Goal: Information Seeking & Learning: Learn about a topic

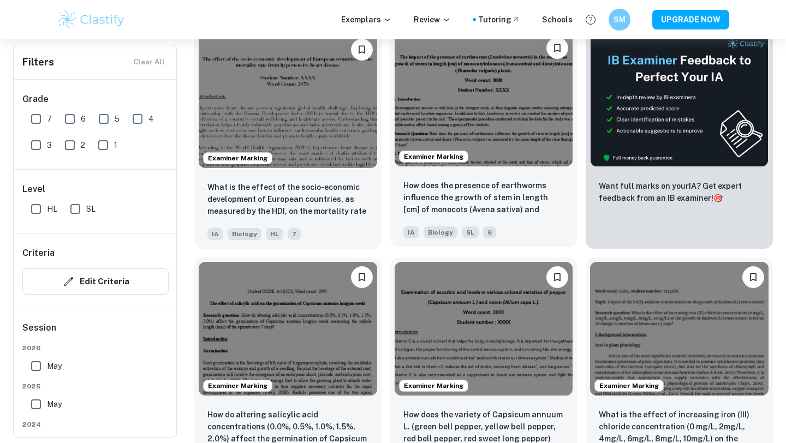
scroll to position [523, 0]
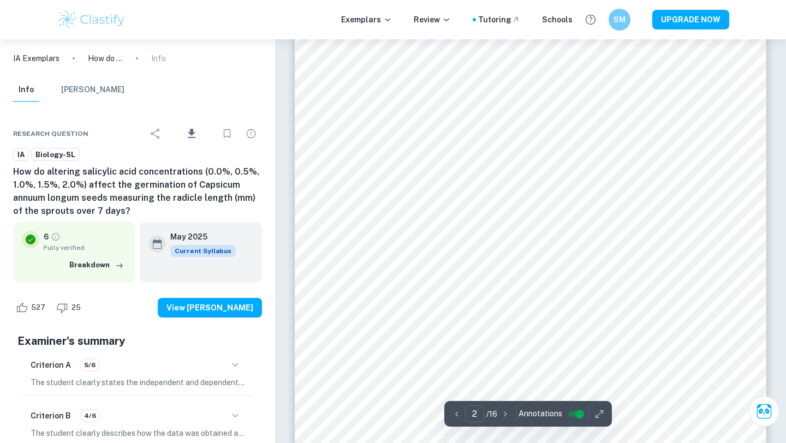
scroll to position [776, 0]
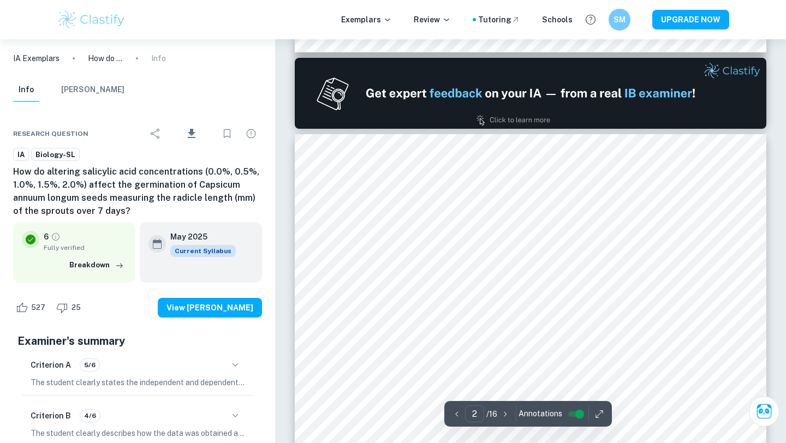
type input "1"
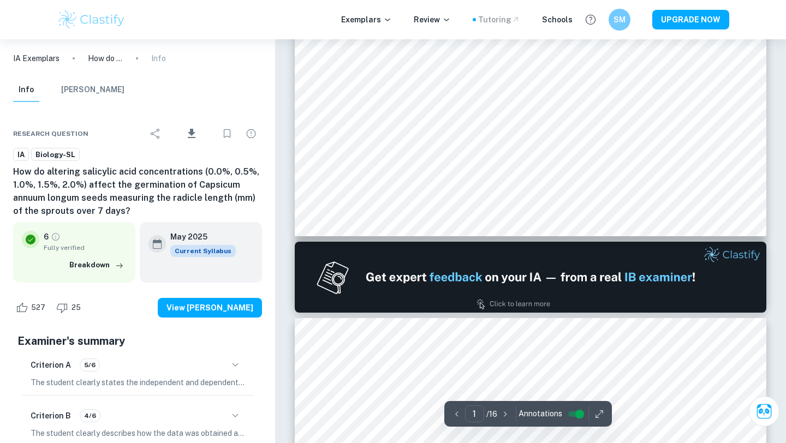
scroll to position [314, 0]
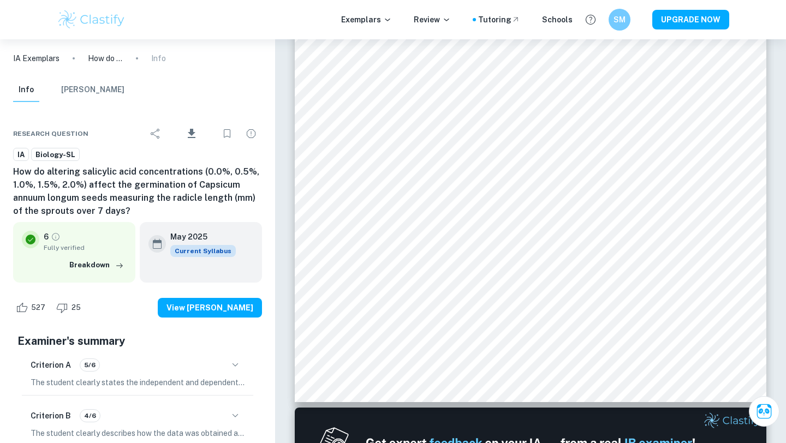
click at [109, 9] on img at bounding box center [91, 20] width 69 height 22
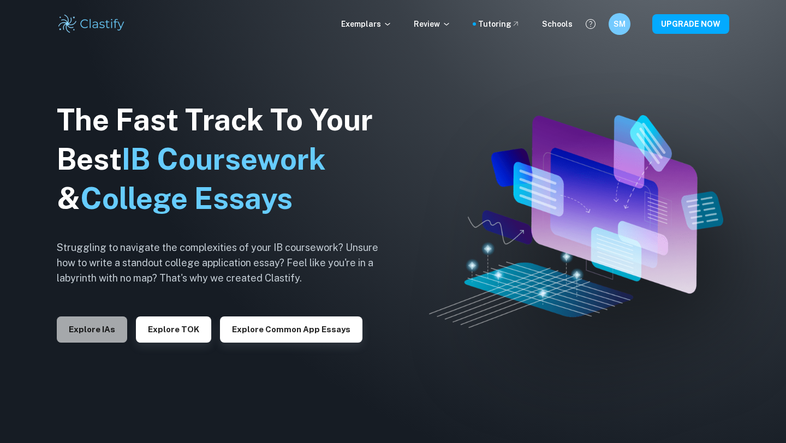
click at [89, 325] on button "Explore IAs" at bounding box center [92, 329] width 70 height 26
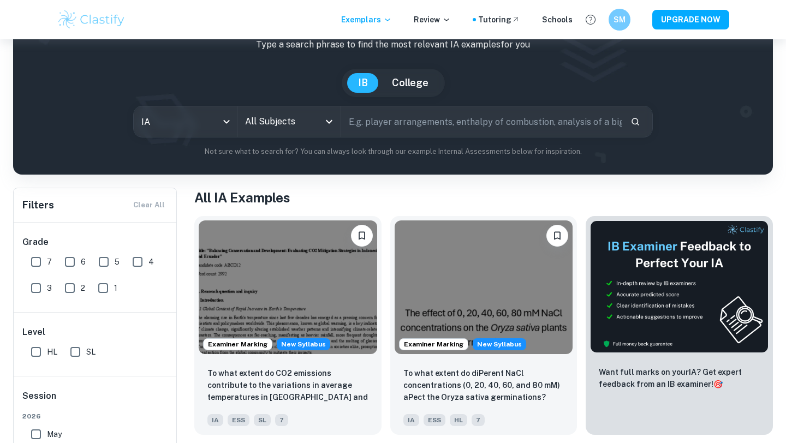
scroll to position [104, 0]
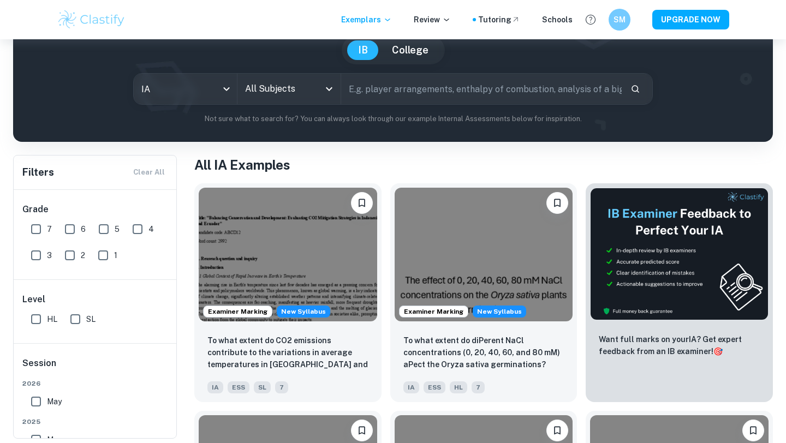
click at [310, 80] on input "All Subjects" at bounding box center [280, 89] width 77 height 21
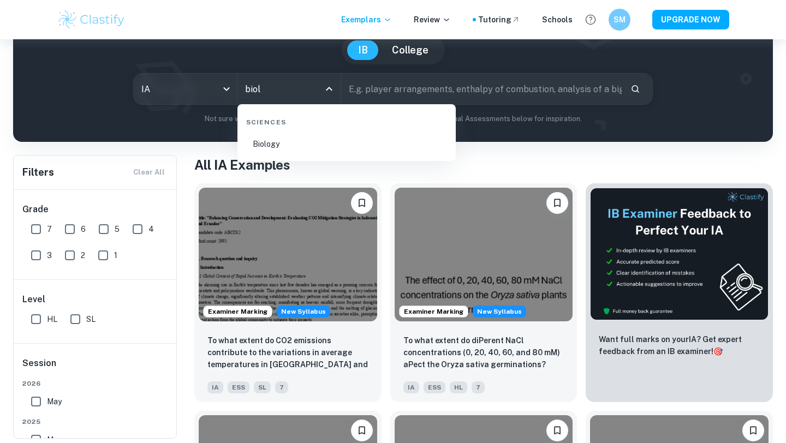
type input "biolo"
click at [292, 145] on li "Biology" at bounding box center [346, 143] width 209 height 25
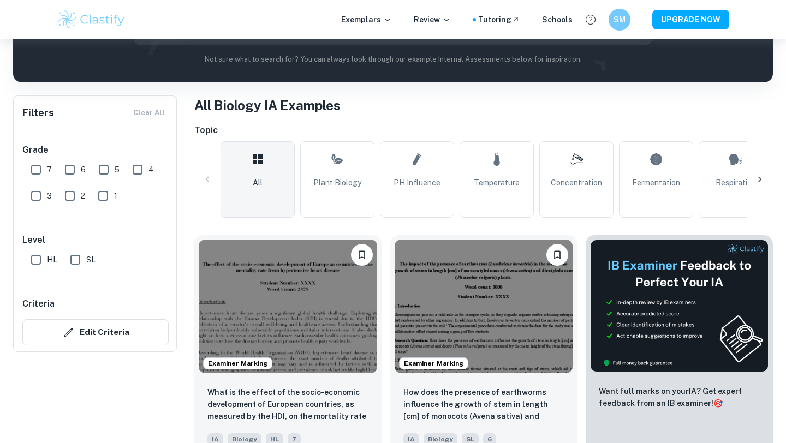
scroll to position [65, 0]
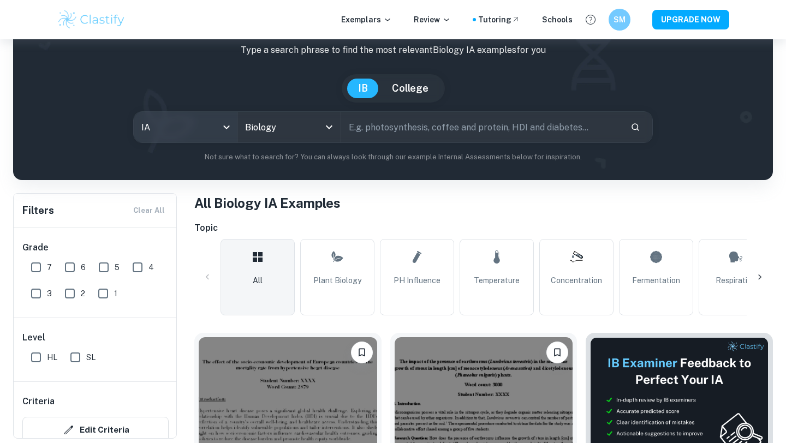
click at [205, 119] on body "We value your privacy We use cookies to enhance your browsing experience, serve…" at bounding box center [393, 195] width 786 height 443
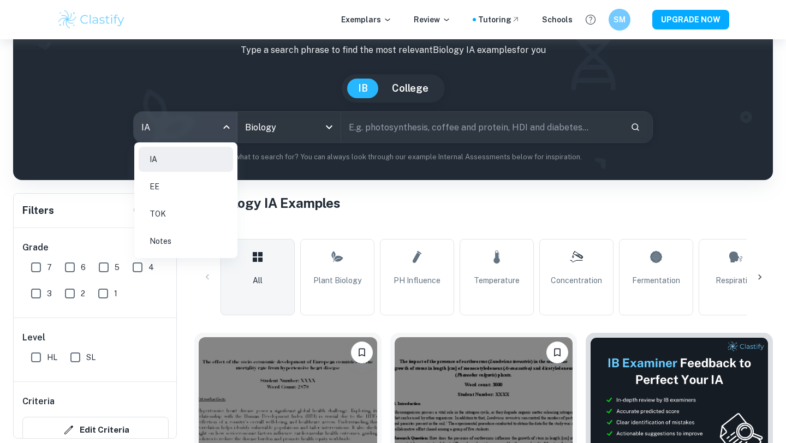
click at [205, 119] on div at bounding box center [393, 221] width 786 height 443
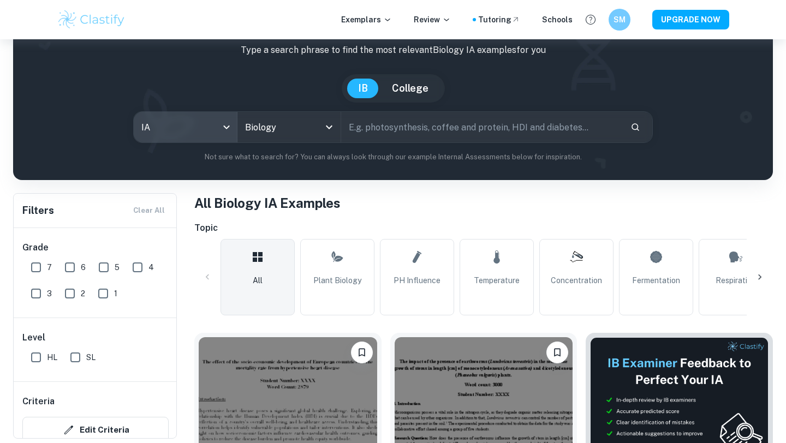
click at [429, 138] on input "text" at bounding box center [481, 127] width 280 height 31
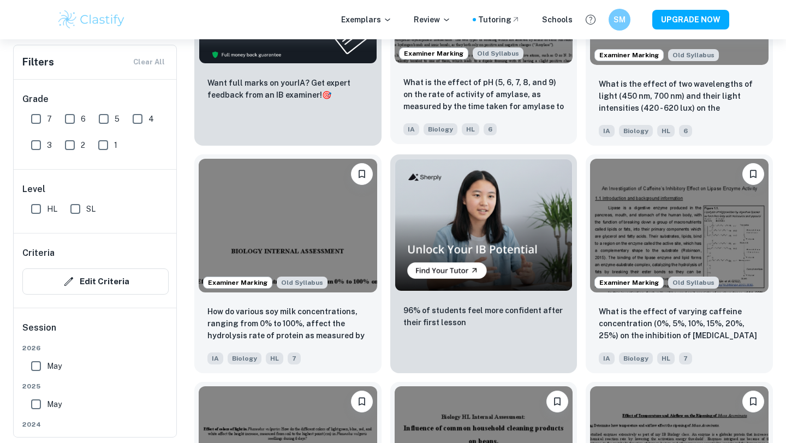
scroll to position [1956, 0]
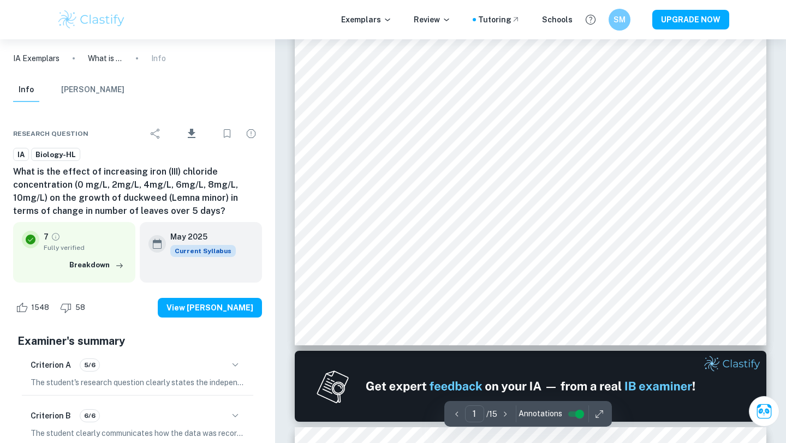
type input "2"
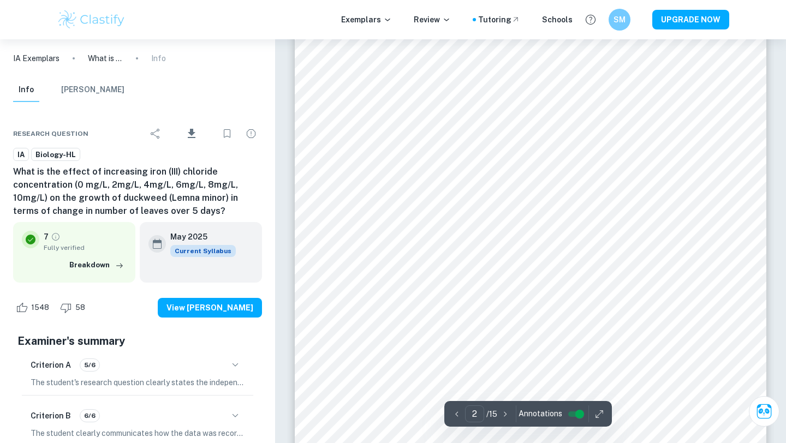
scroll to position [852, 0]
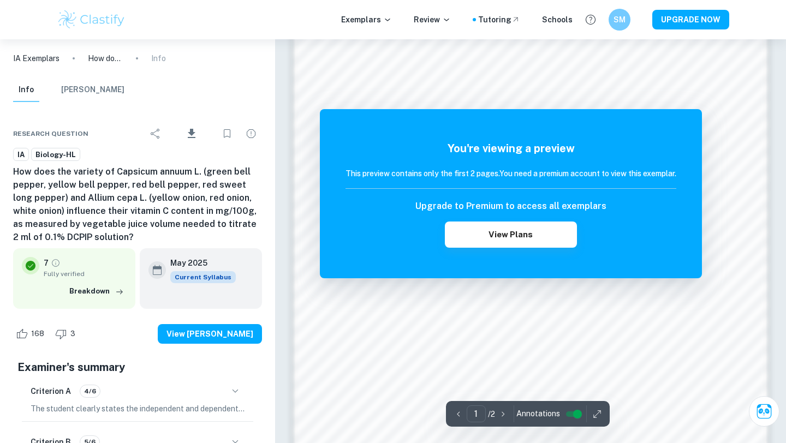
scroll to position [862, 0]
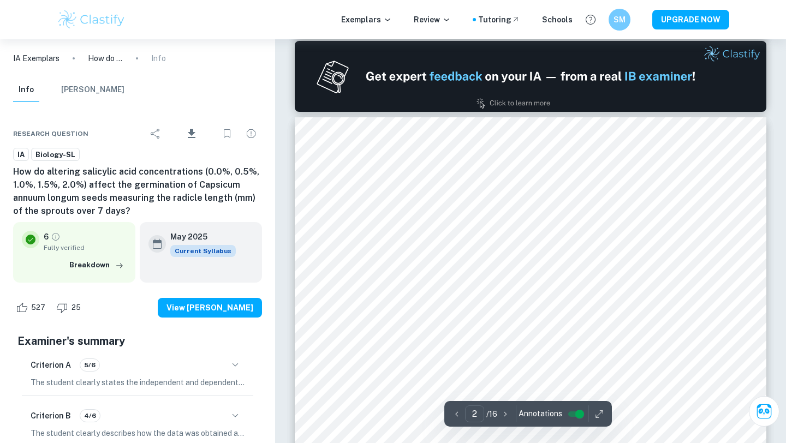
type input "1"
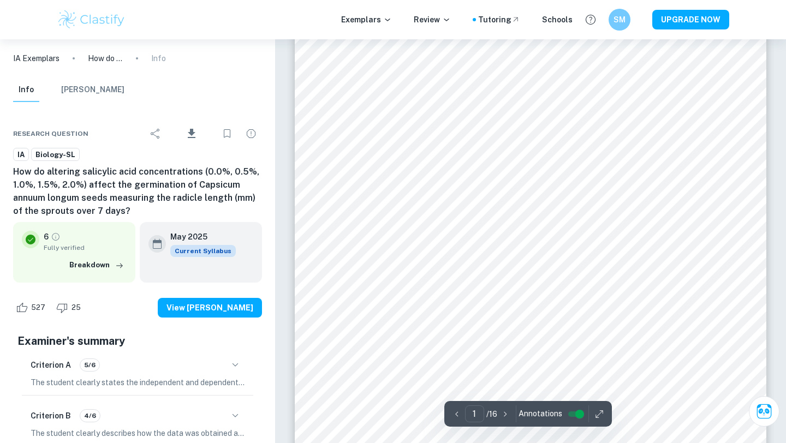
scroll to position [130, 0]
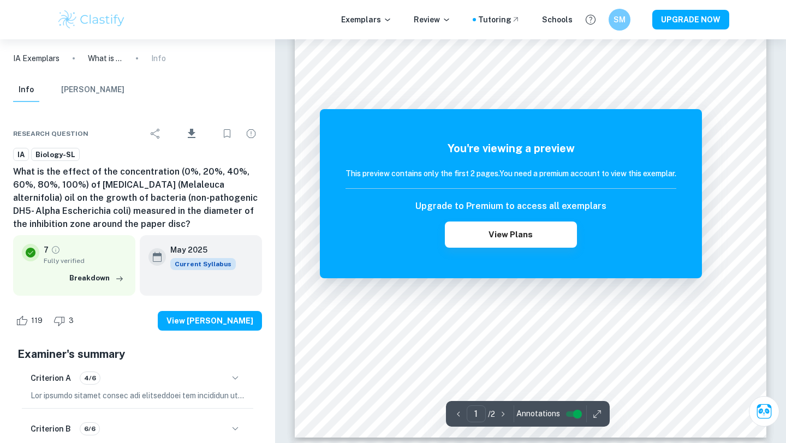
scroll to position [280, 0]
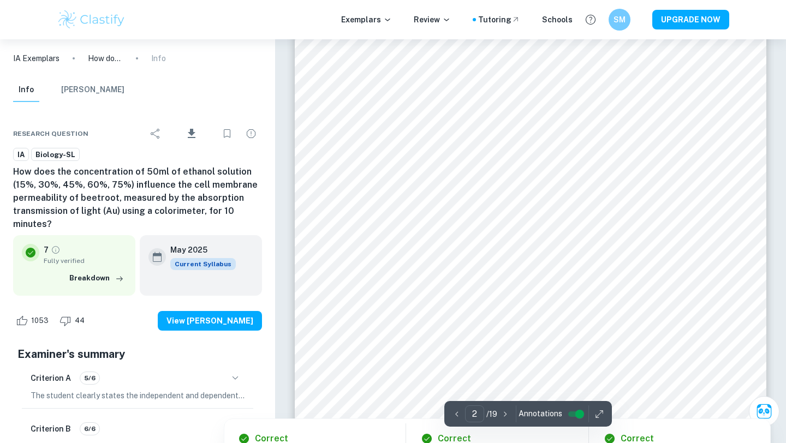
scroll to position [305, 0]
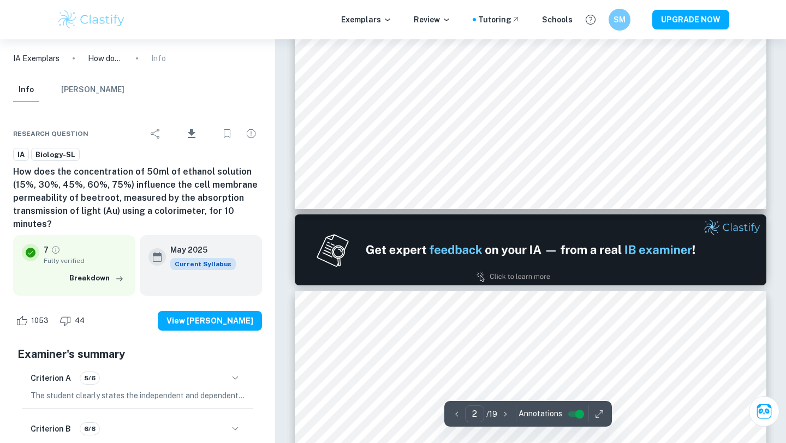
type input "1"
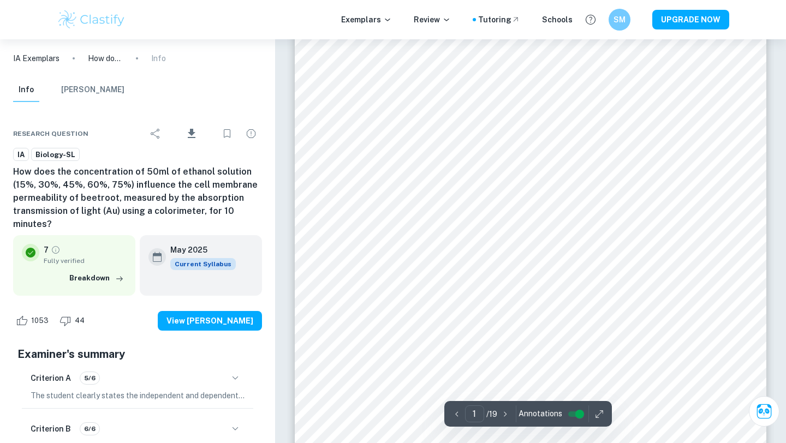
scroll to position [222, 0]
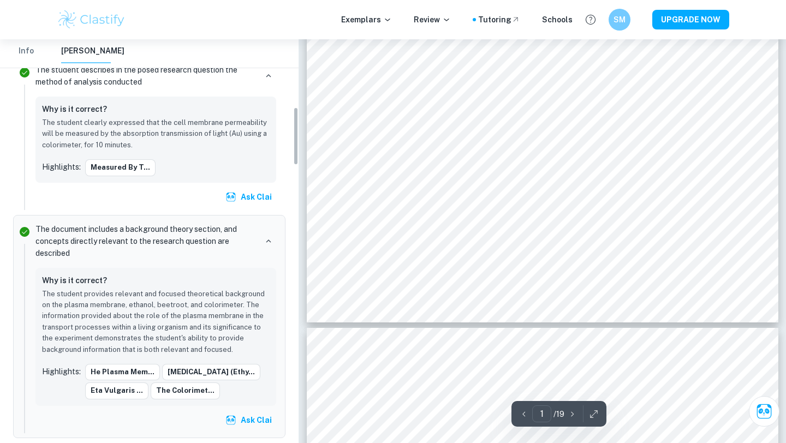
scroll to position [465, 0]
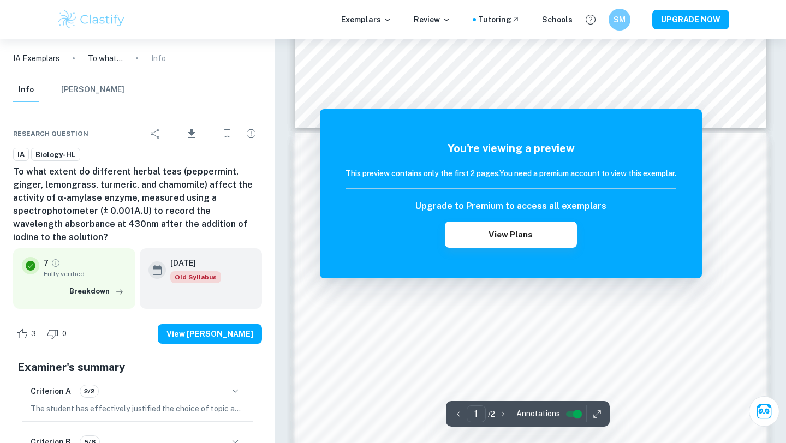
scroll to position [593, 0]
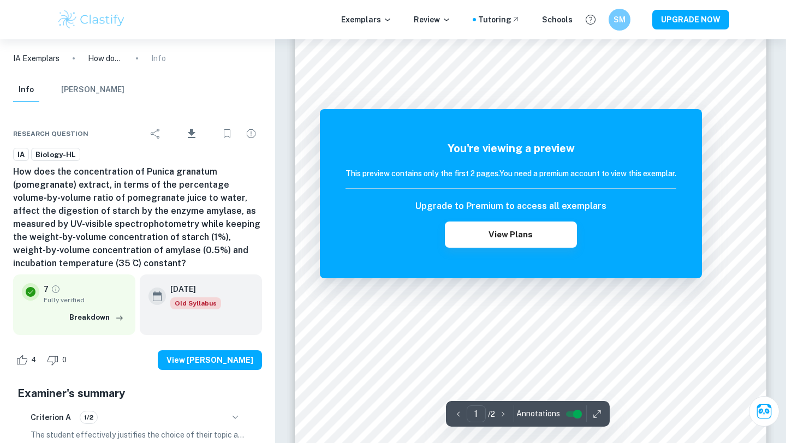
scroll to position [136, 0]
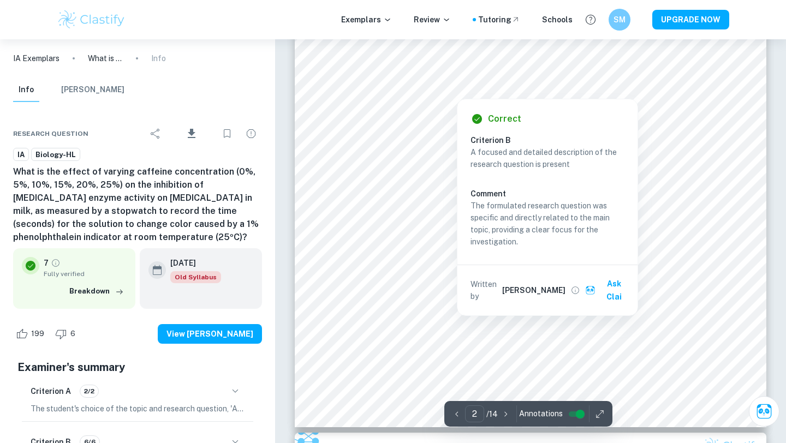
scroll to position [1038, 0]
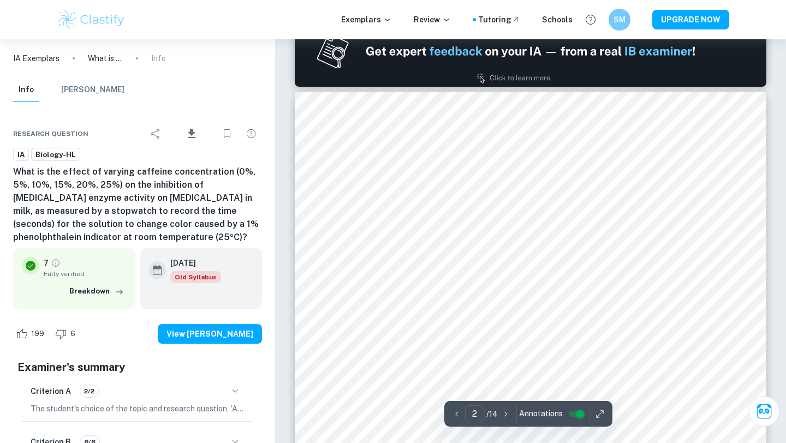
type input "1"
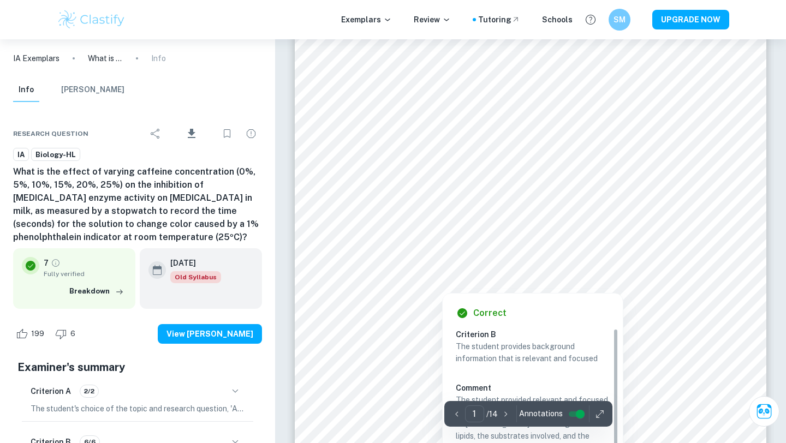
scroll to position [43, 0]
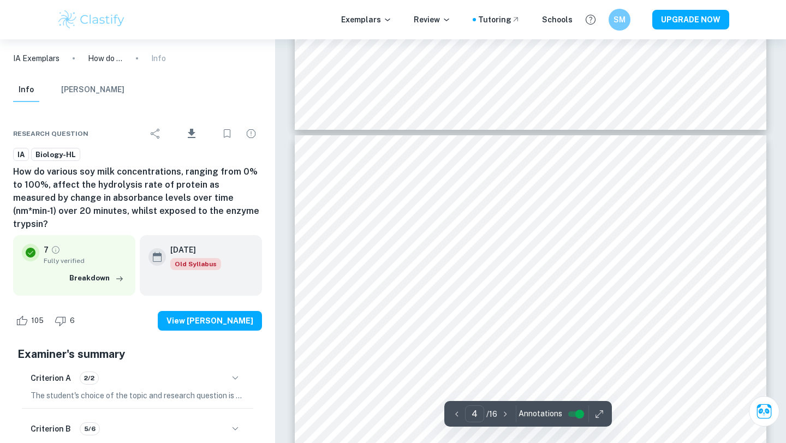
type input "3"
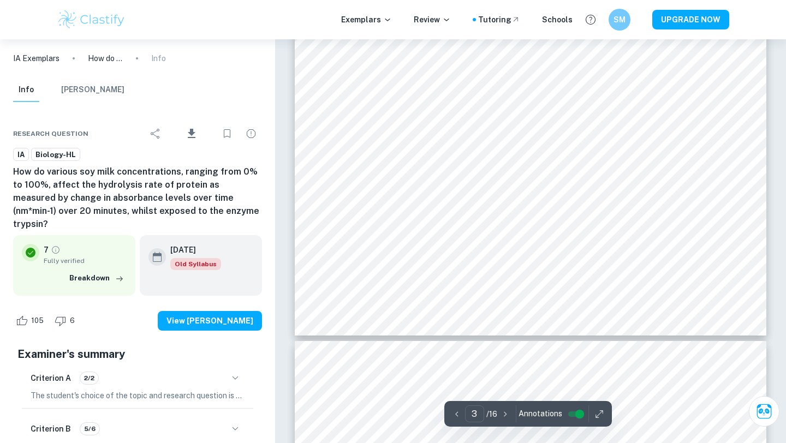
scroll to position [1696, 0]
